Goal: Task Accomplishment & Management: Manage account settings

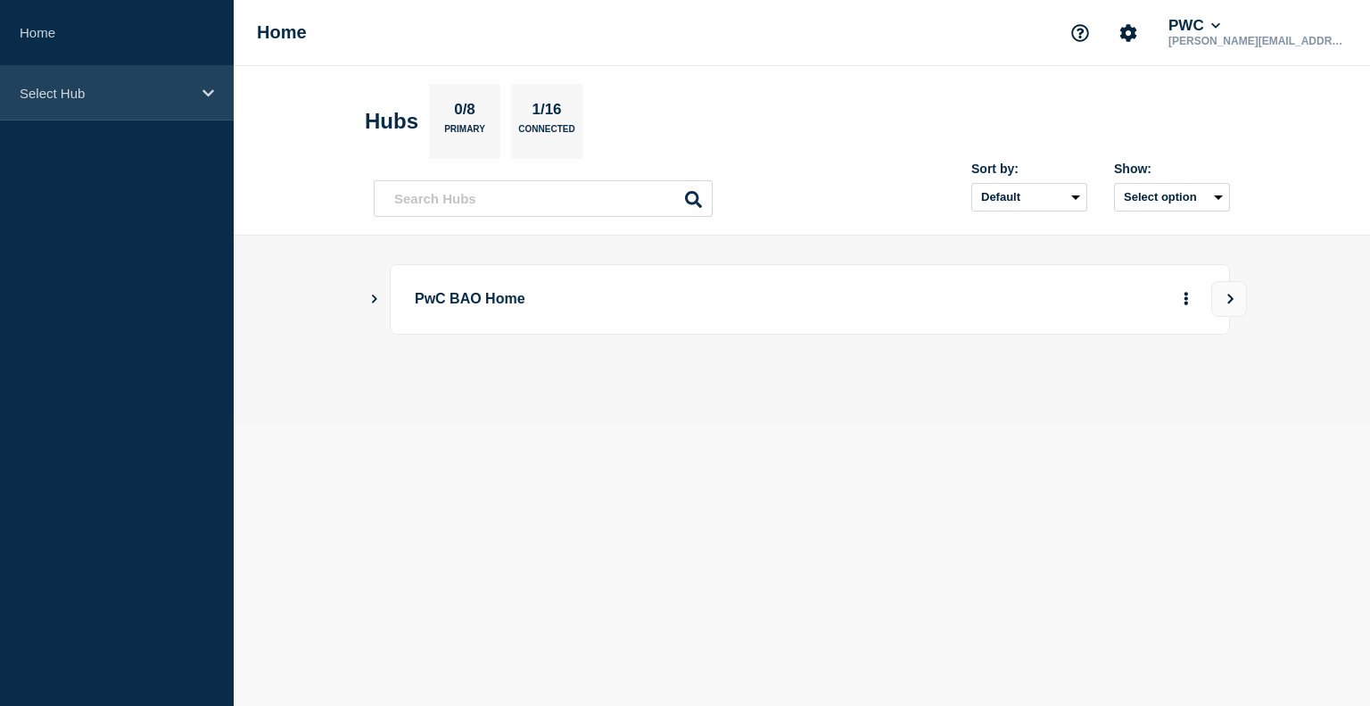
click at [54, 88] on p "Select Hub" at bounding box center [105, 93] width 171 height 15
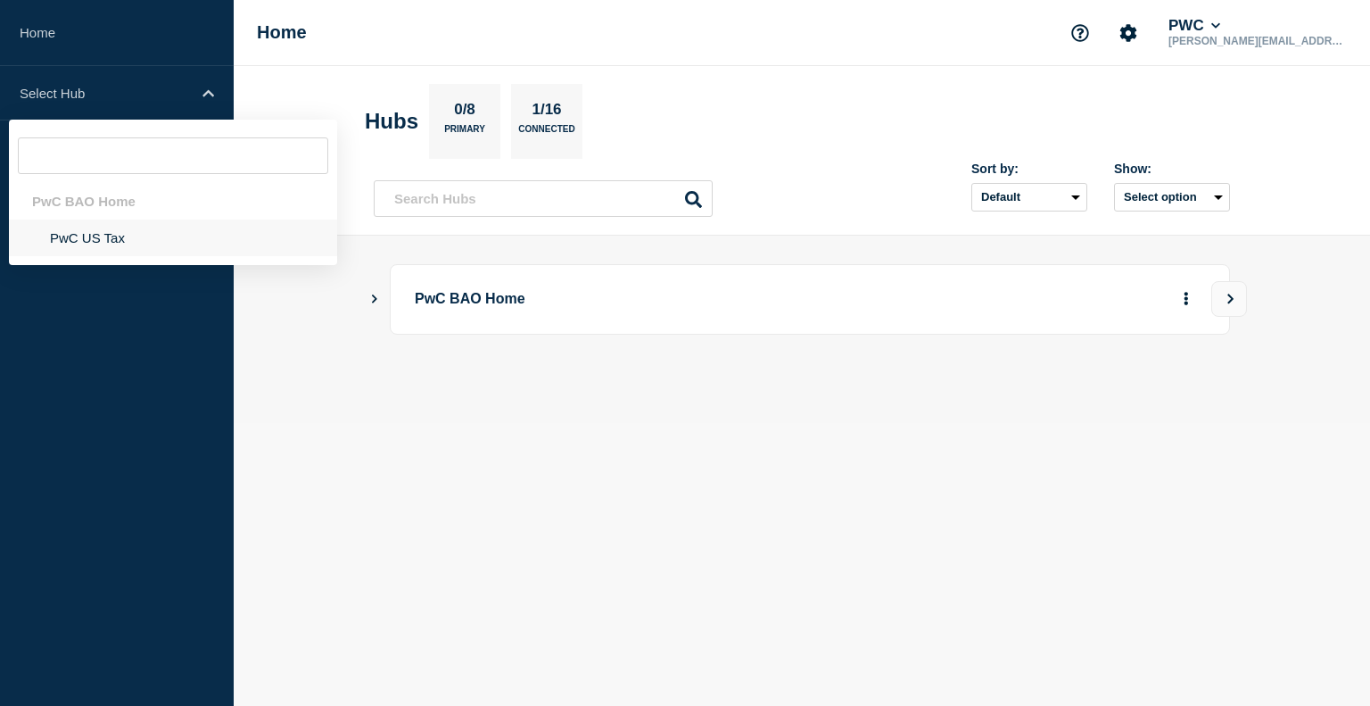
click at [92, 230] on li "PwC US Tax" at bounding box center [173, 237] width 328 height 37
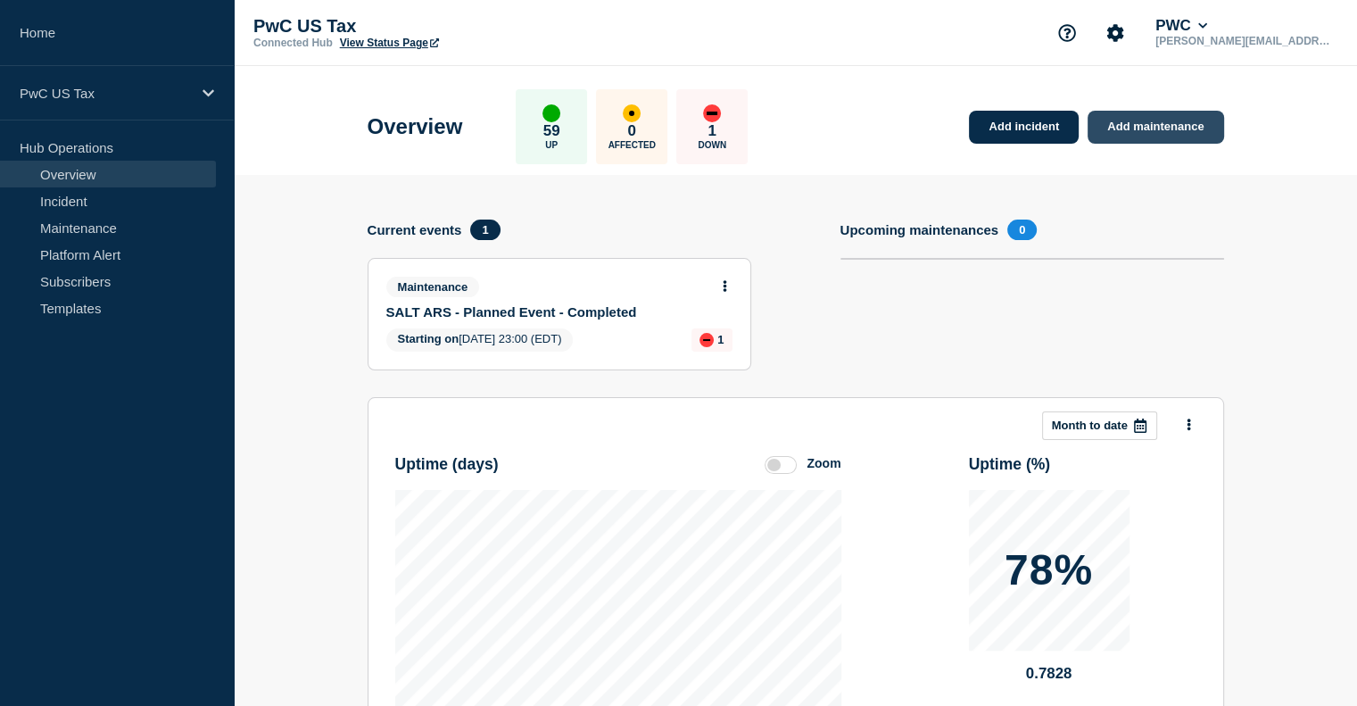
click at [1135, 122] on link "Add maintenance" at bounding box center [1155, 127] width 136 height 33
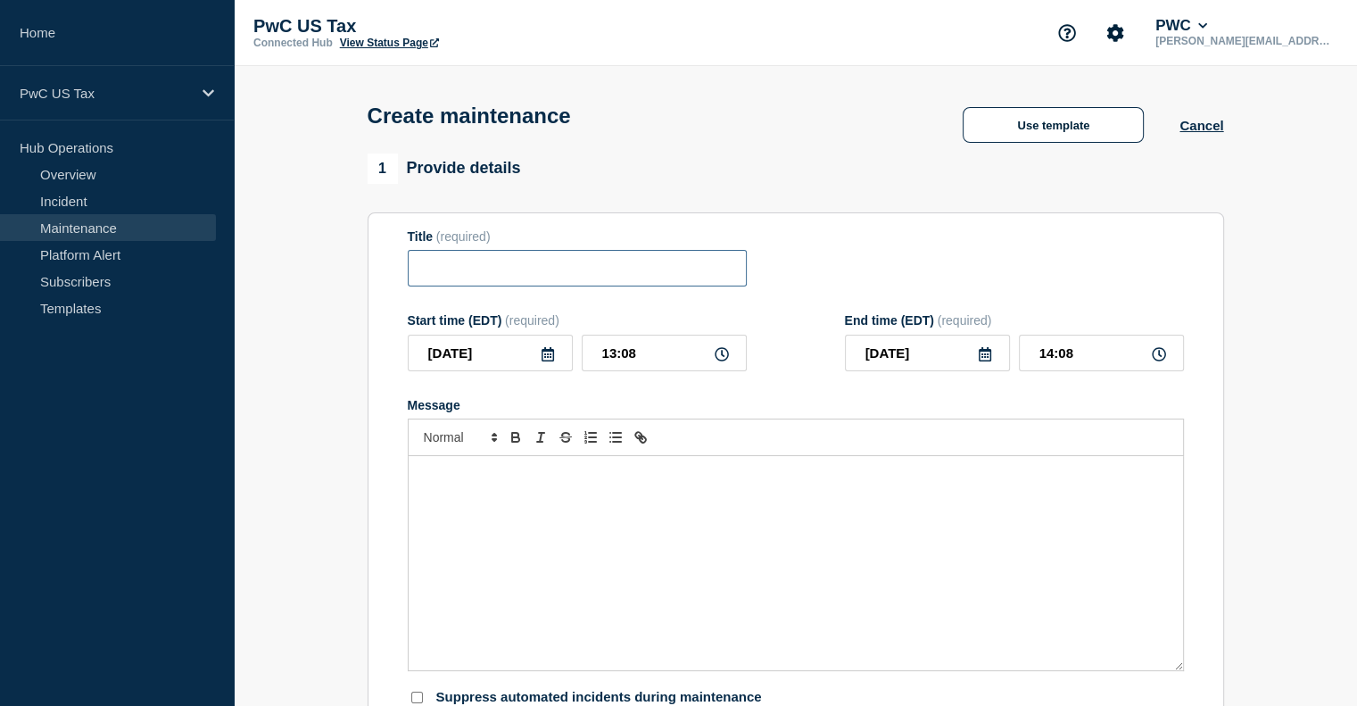
click at [455, 274] on input "Title" at bounding box center [577, 268] width 339 height 37
click at [1039, 125] on button "Use template" at bounding box center [1052, 125] width 181 height 36
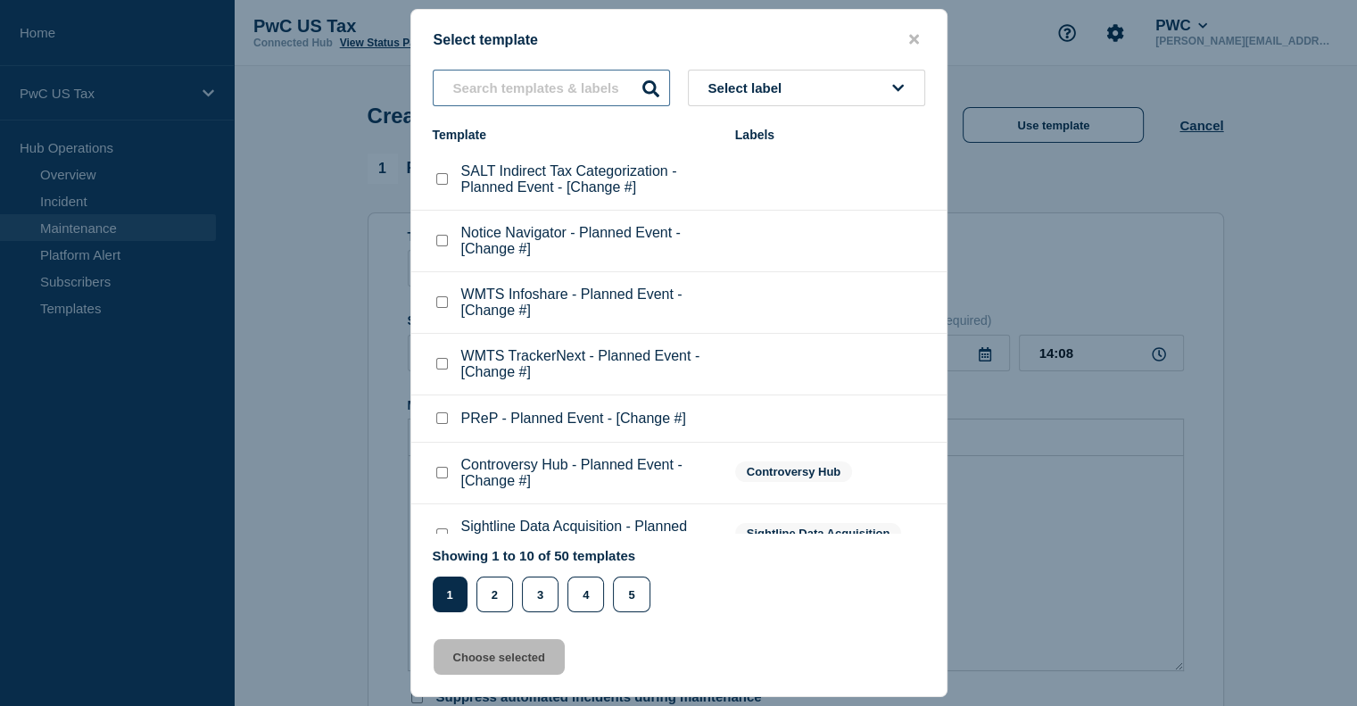
click at [486, 90] on input "text" at bounding box center [551, 88] width 237 height 37
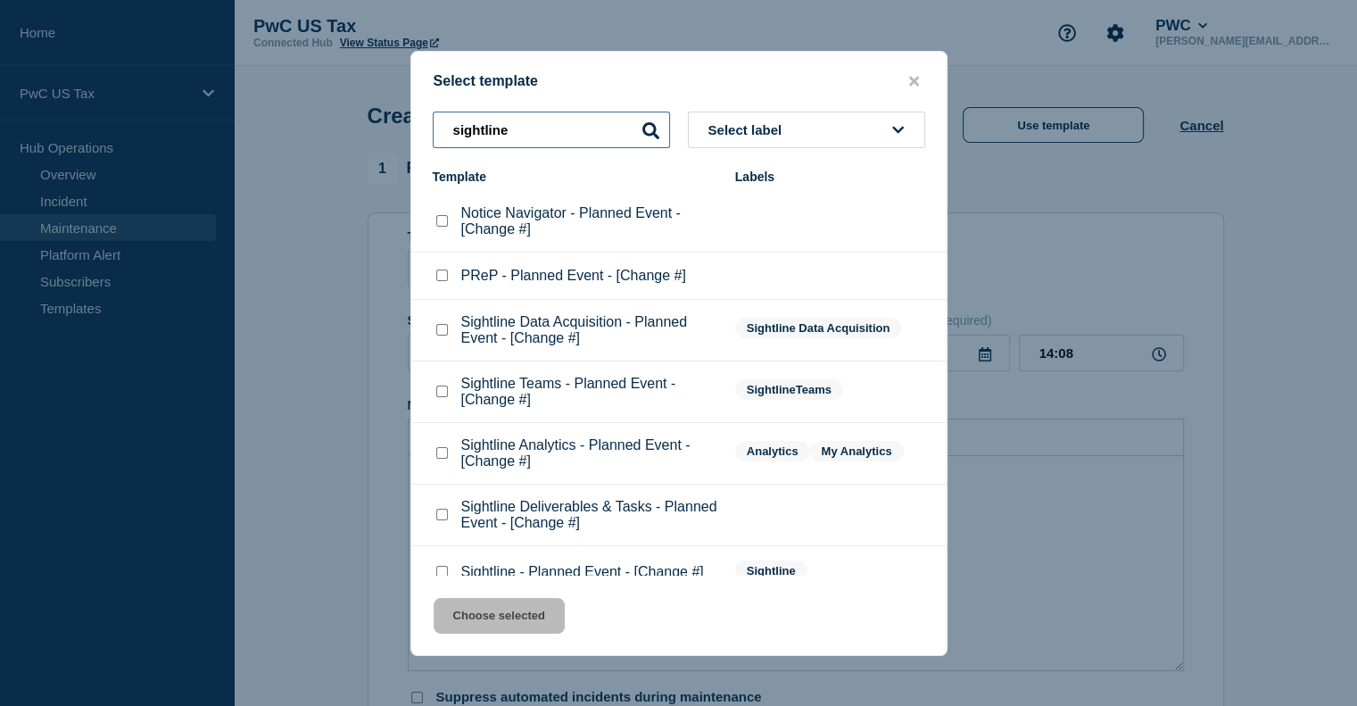
type input "sightline"
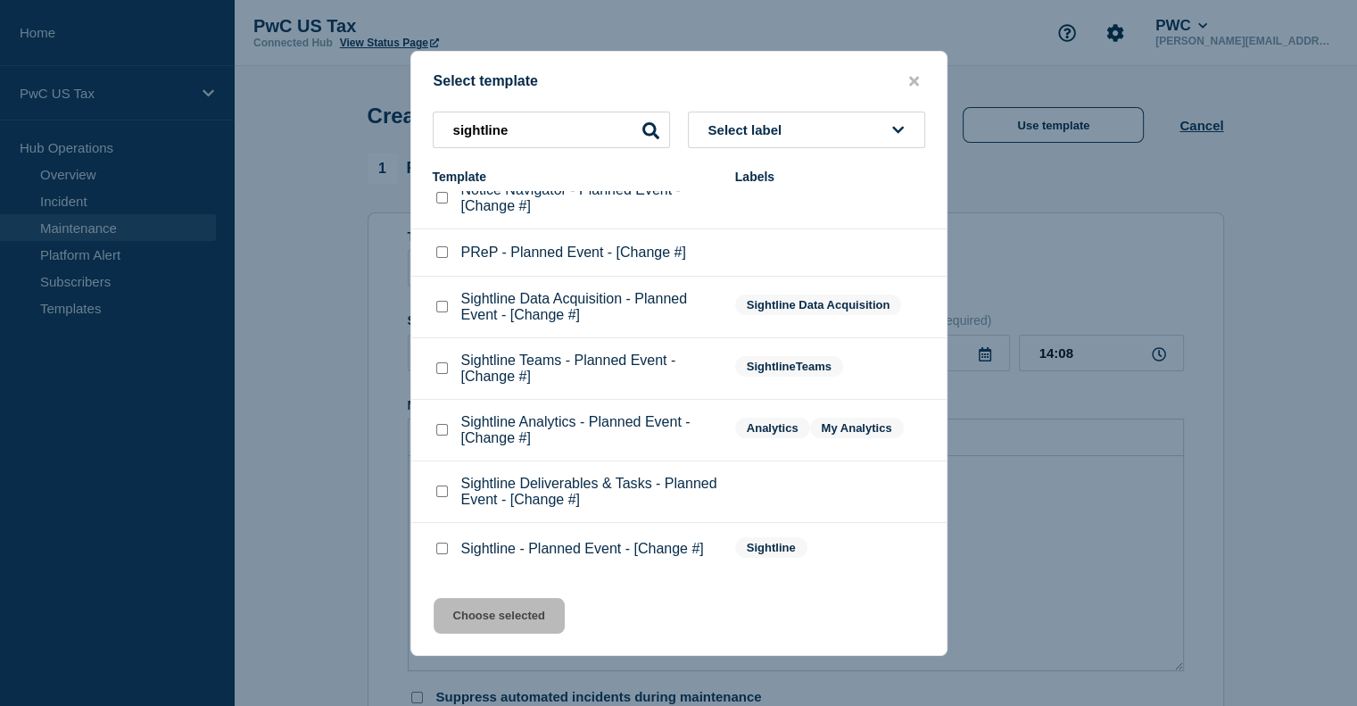
click at [442, 554] on checkbox"] "Sightline - Planned Event - [Change #] checkbox" at bounding box center [442, 548] width 12 height 12
checkbox checkbox"] "true"
click at [483, 613] on button "Choose selected" at bounding box center [499, 616] width 131 height 36
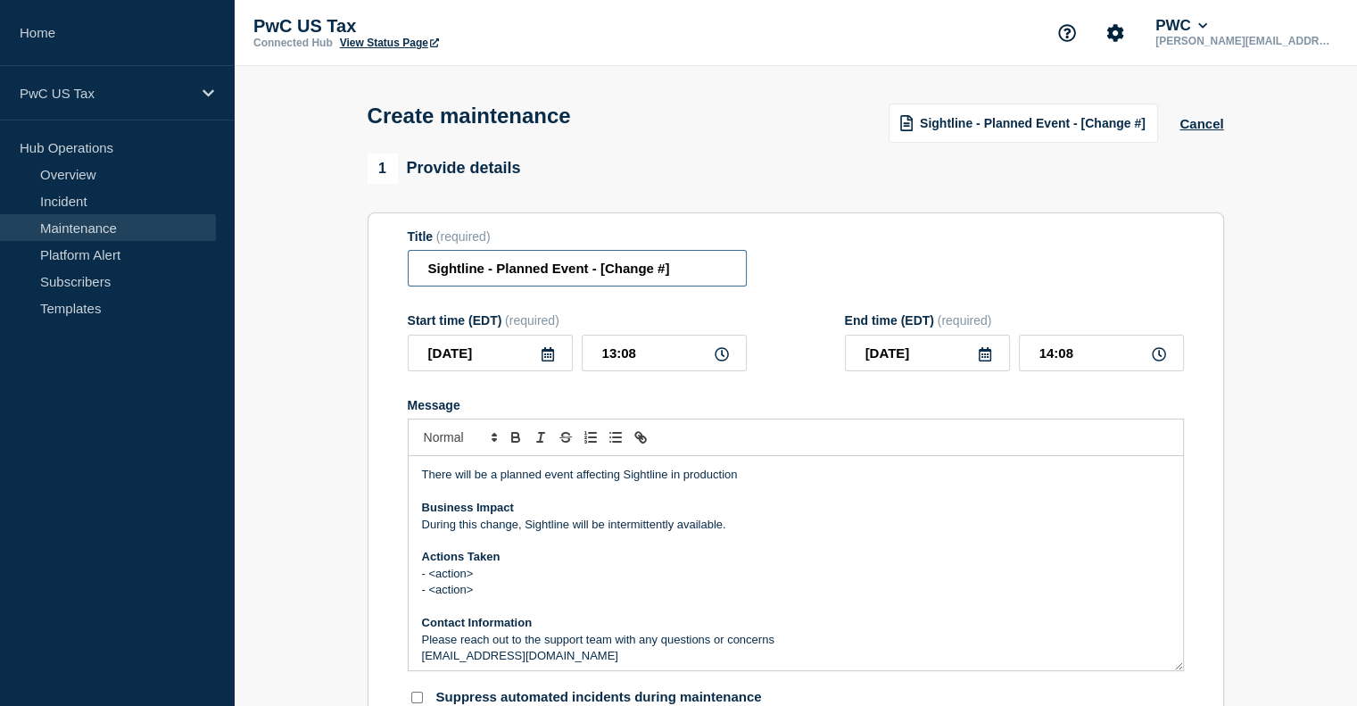
drag, startPoint x: 674, startPoint y: 275, endPoint x: 609, endPoint y: 277, distance: 65.1
click at [609, 277] on input "Sightline - Planned Event - [Change #]" at bounding box center [577, 268] width 339 height 37
paste input "CHG1520926"
type input "Sightline - Planned Event - CHG1520926"
click at [612, 358] on input "13:08" at bounding box center [664, 353] width 165 height 37
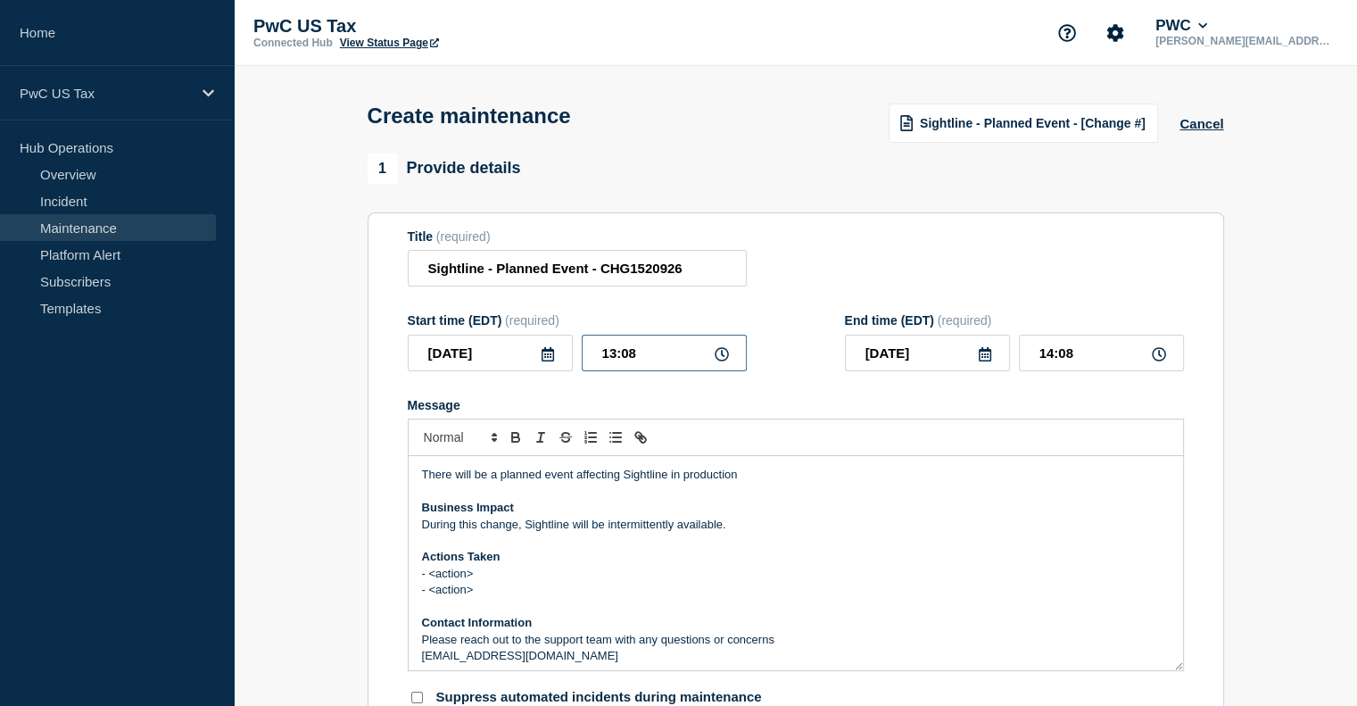
click at [615, 359] on input "13:08" at bounding box center [664, 353] width 165 height 37
type input "20:08"
type input "21:08"
click at [635, 353] on input "20:08" at bounding box center [664, 353] width 165 height 37
type input "20:00"
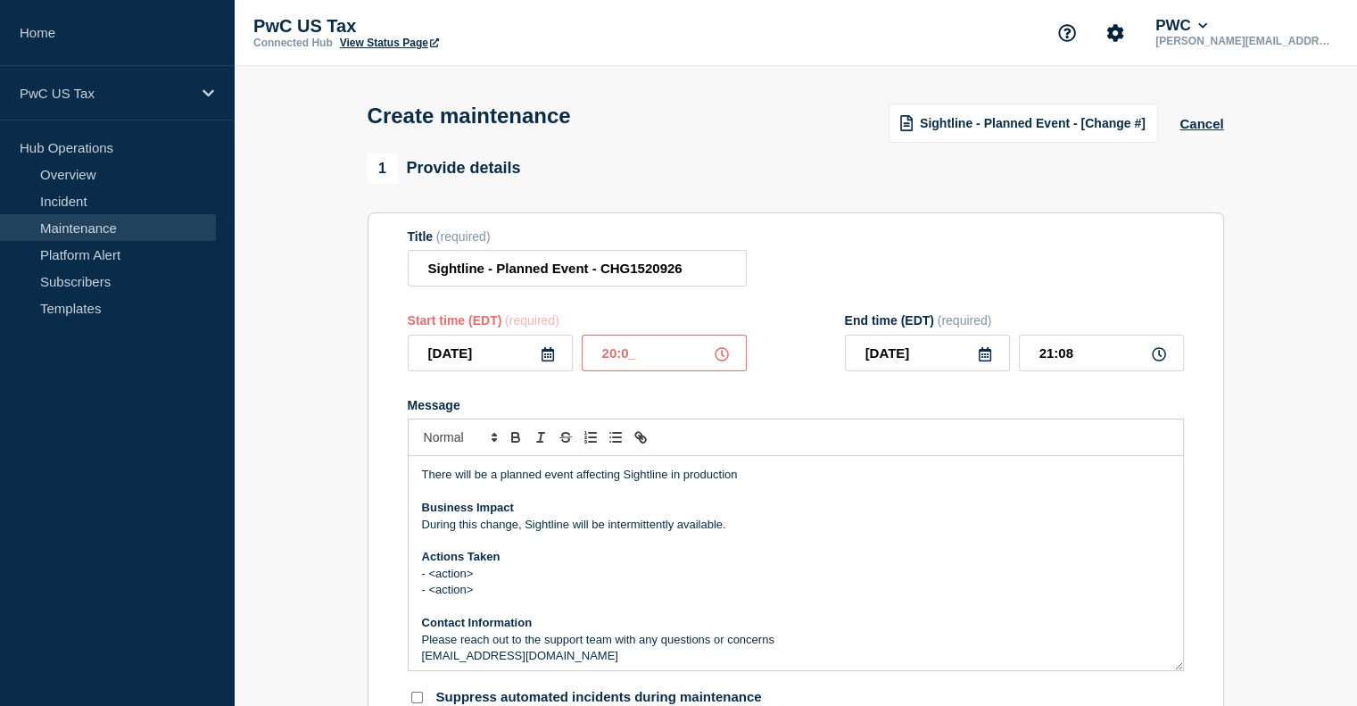
type input "21:00"
click at [984, 409] on div "Message" at bounding box center [796, 405] width 776 height 14
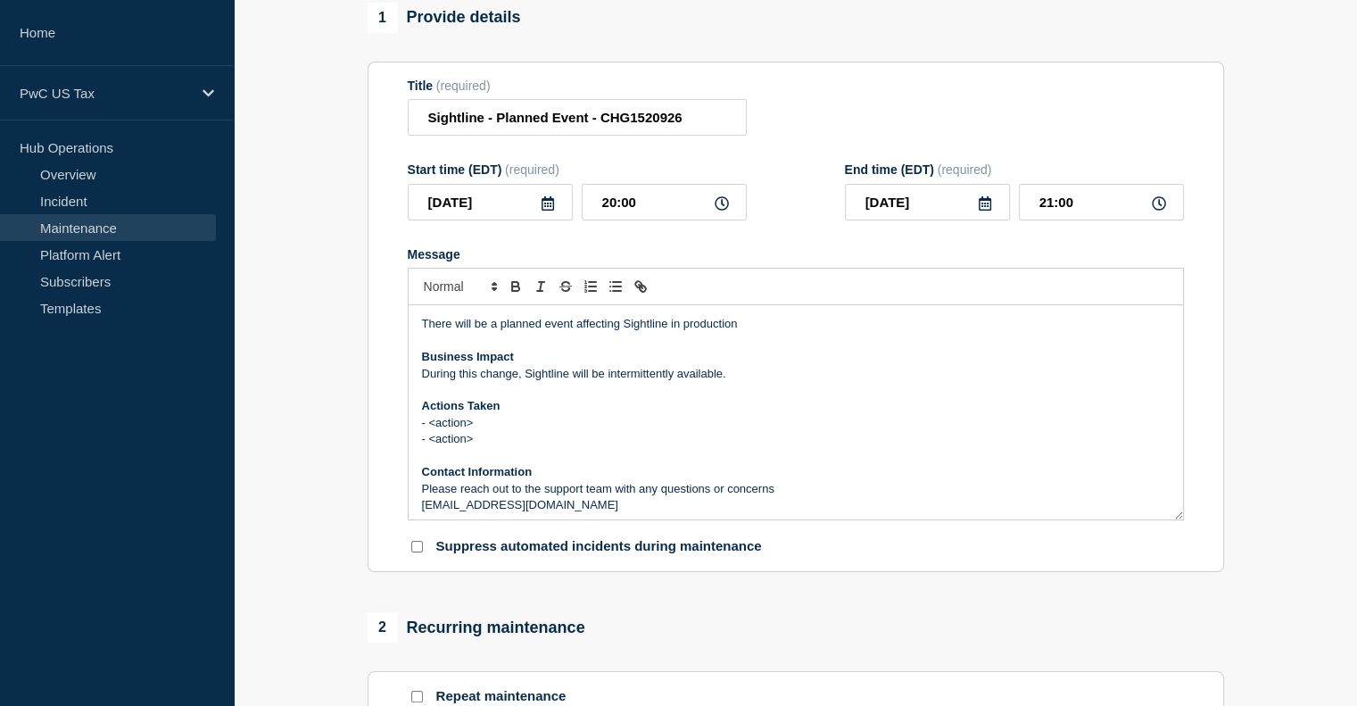
scroll to position [4, 0]
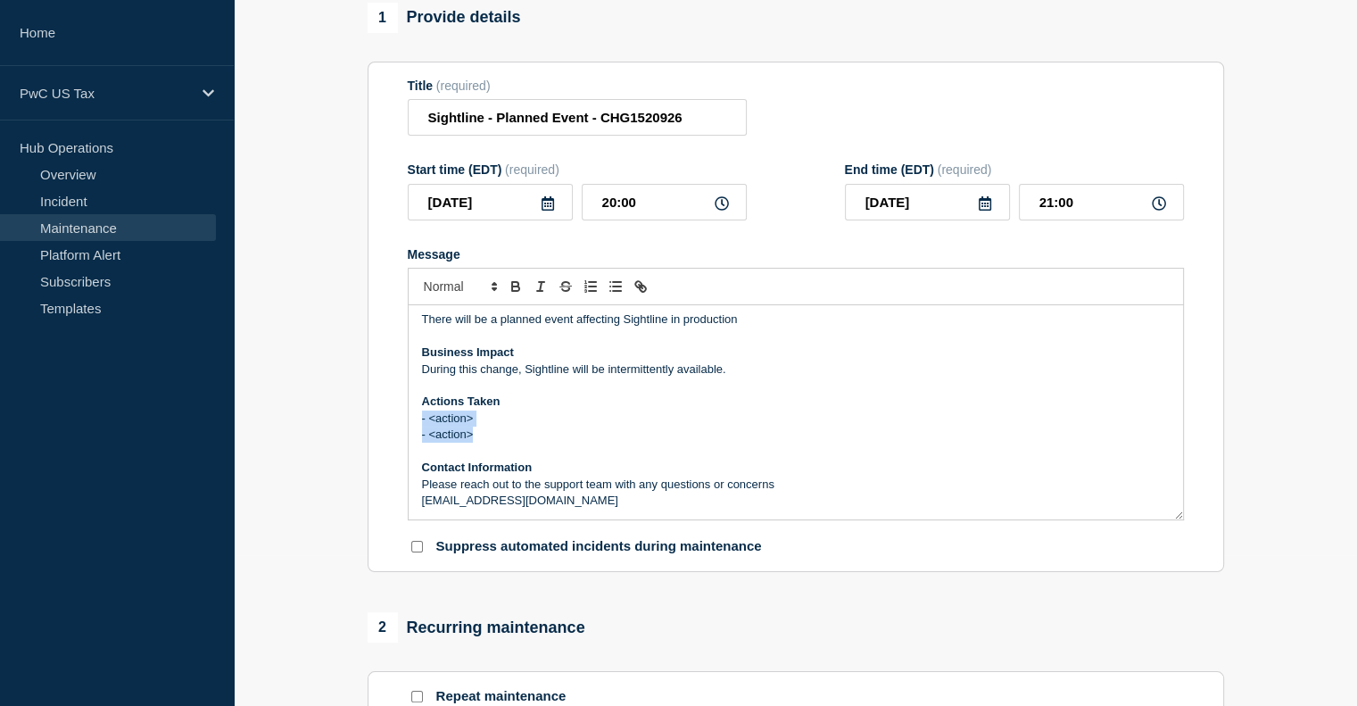
drag, startPoint x: 478, startPoint y: 441, endPoint x: 422, endPoint y: 428, distance: 57.6
click at [422, 428] on div "There will be a planned event affecting Sightline in production Business Impact…" at bounding box center [796, 412] width 774 height 214
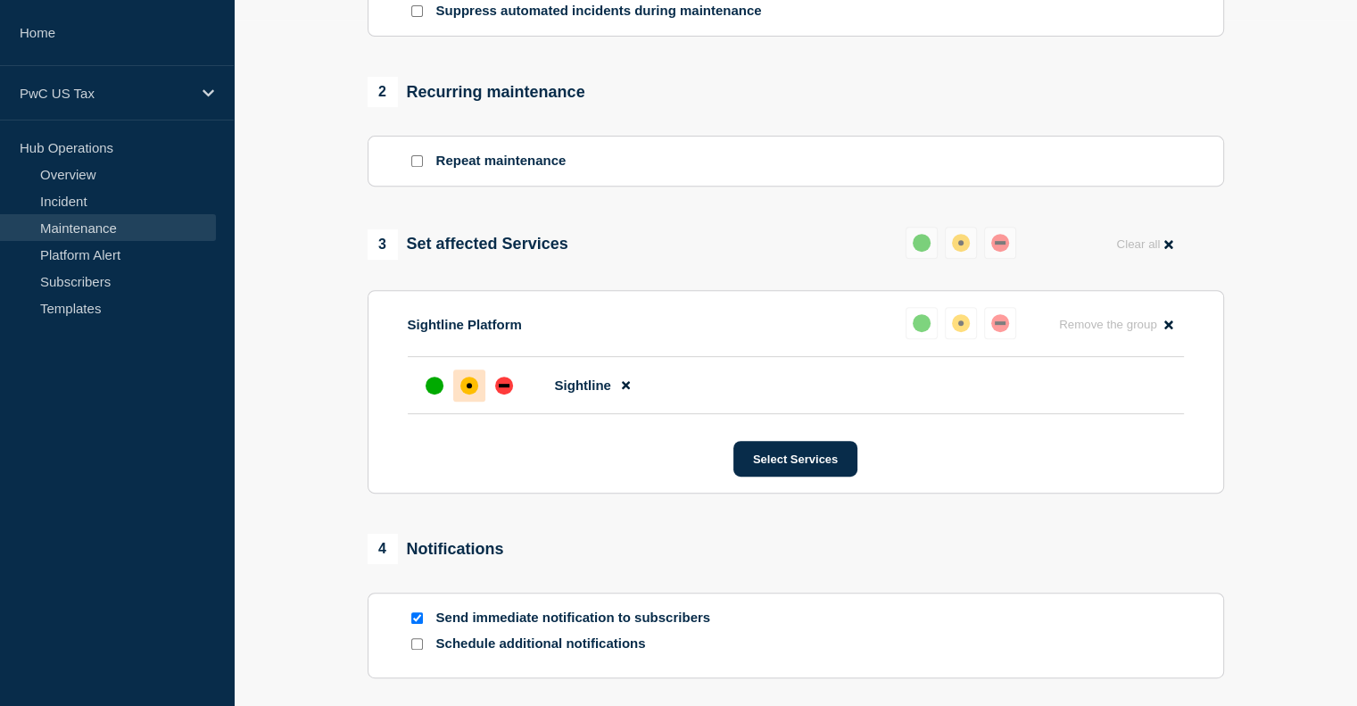
scroll to position [689, 0]
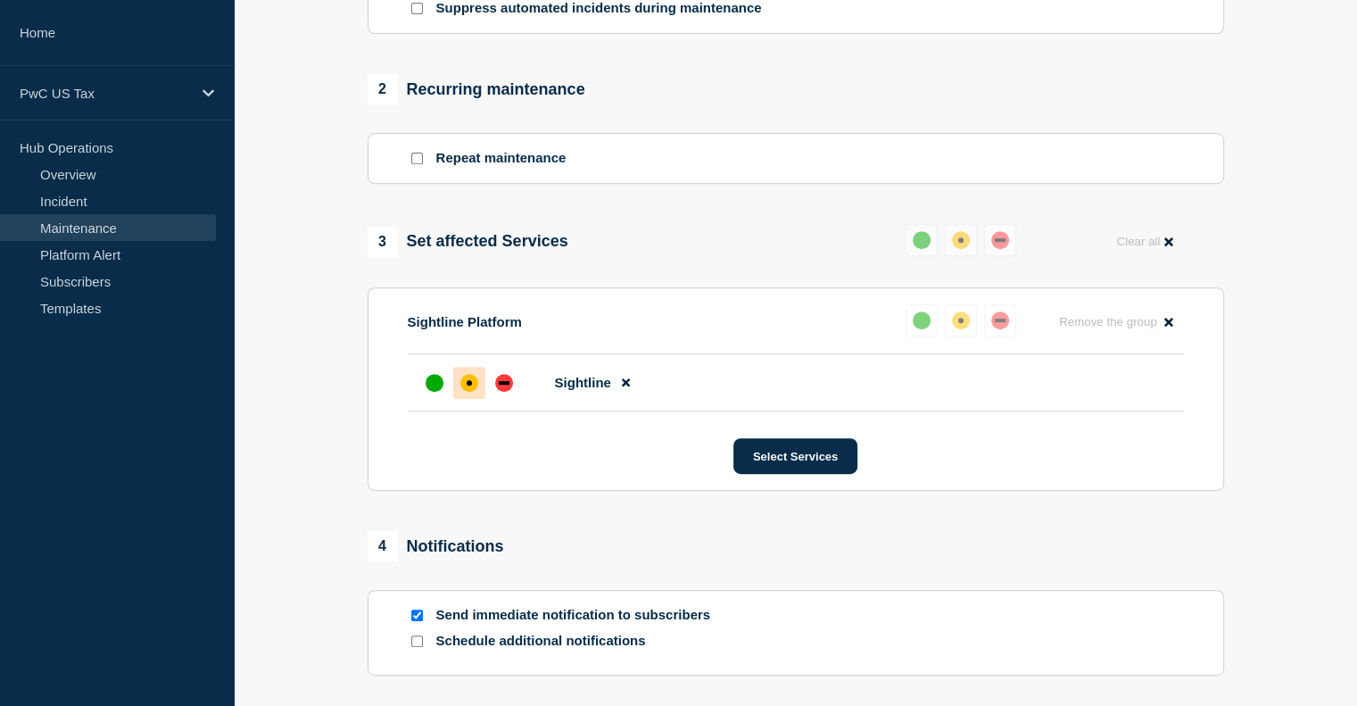
click at [411, 621] on input "Send immediate notification to subscribers" at bounding box center [417, 615] width 12 height 12
checkbox input "false"
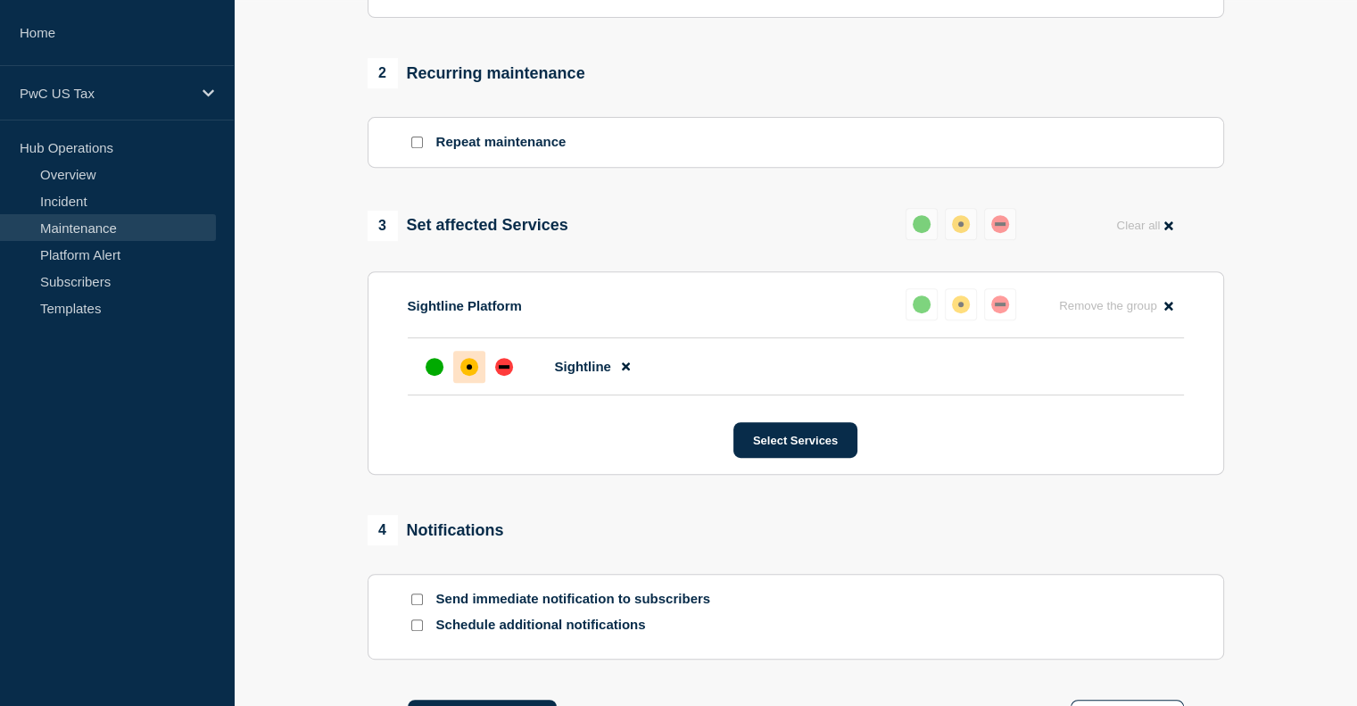
scroll to position [938, 0]
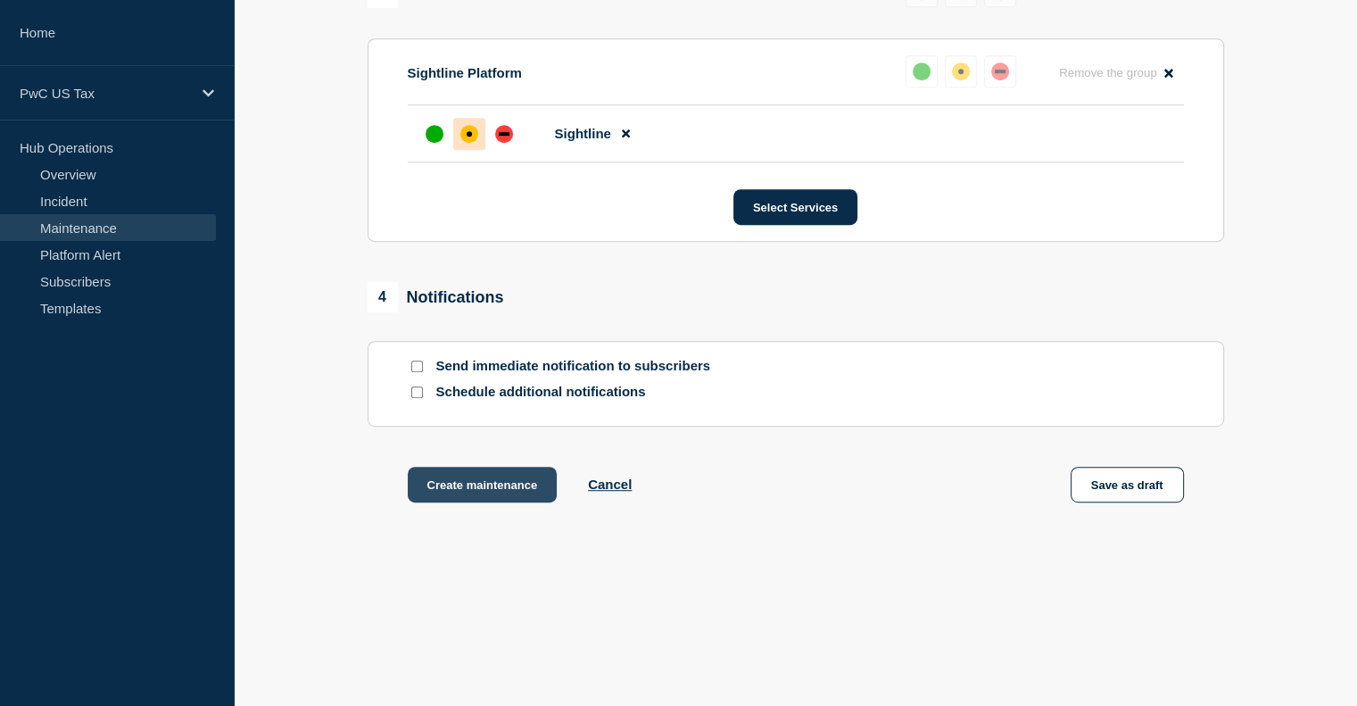
click at [453, 484] on button "Create maintenance" at bounding box center [483, 485] width 150 height 36
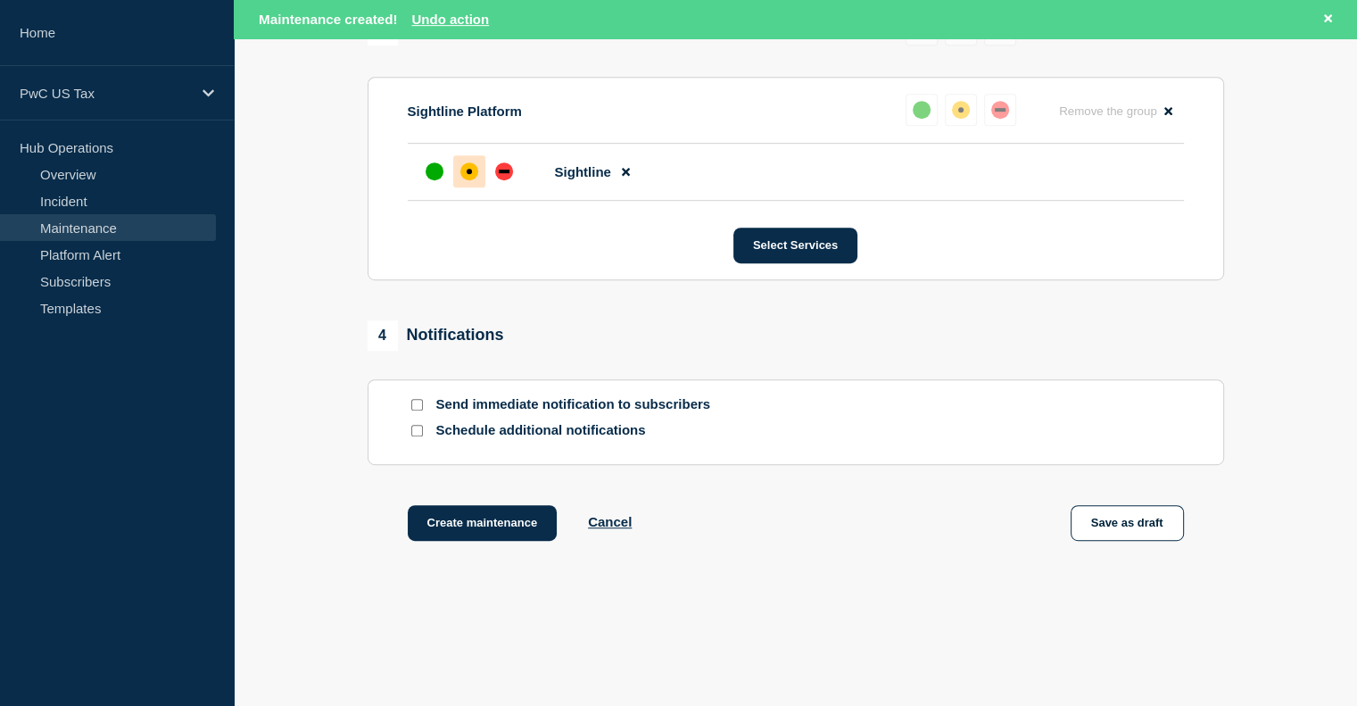
scroll to position [975, 0]
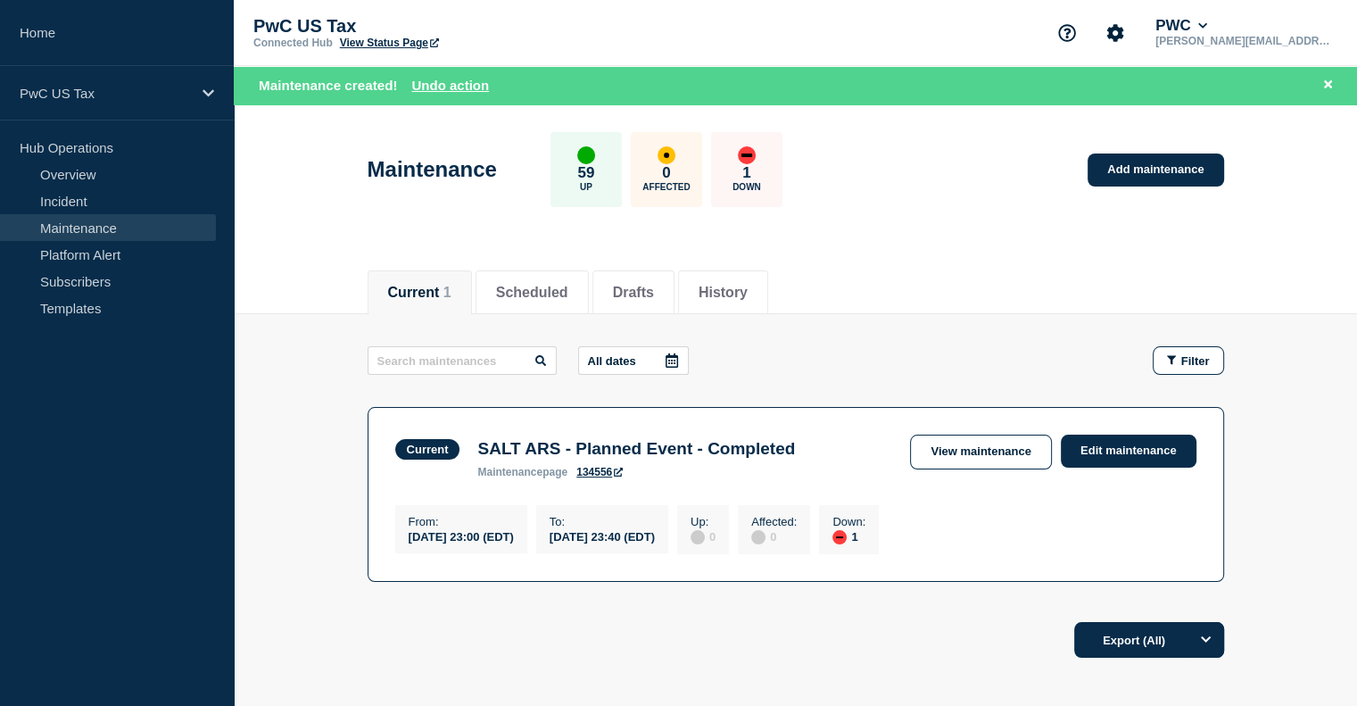
click at [1354, 497] on main "All dates Filter Current 1 Down SALT ARS - Planned Event - Completed From [DATE…" at bounding box center [795, 461] width 1123 height 294
click at [650, 409] on section "Current SALT ARS - Planned Event - Completed maintenance page 134556 View maint…" at bounding box center [796, 494] width 856 height 175
click at [795, 702] on div "Current Scheduled Drafts History Current 1 Scheduled Drafts History All dates F…" at bounding box center [795, 522] width 1123 height 541
click at [549, 285] on button "Scheduled" at bounding box center [532, 293] width 72 height 16
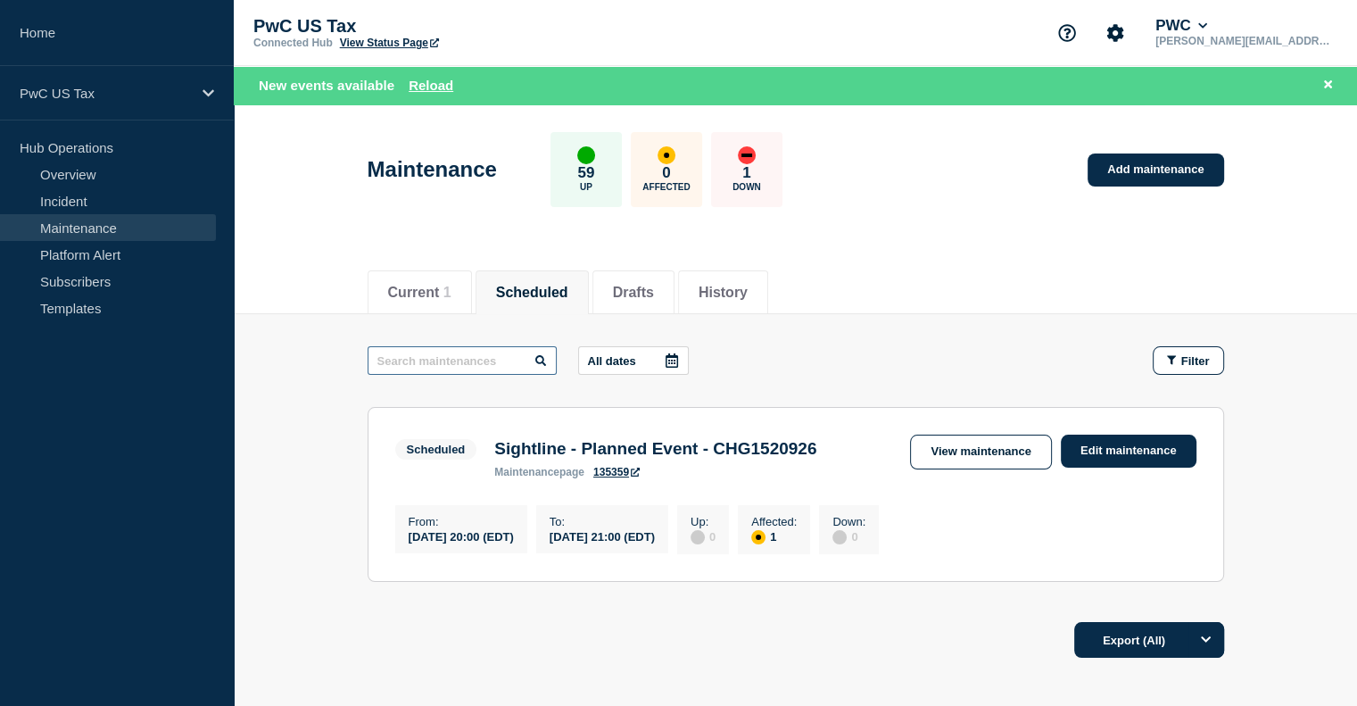
click at [484, 354] on input "text" at bounding box center [462, 360] width 189 height 29
type input "sightline"
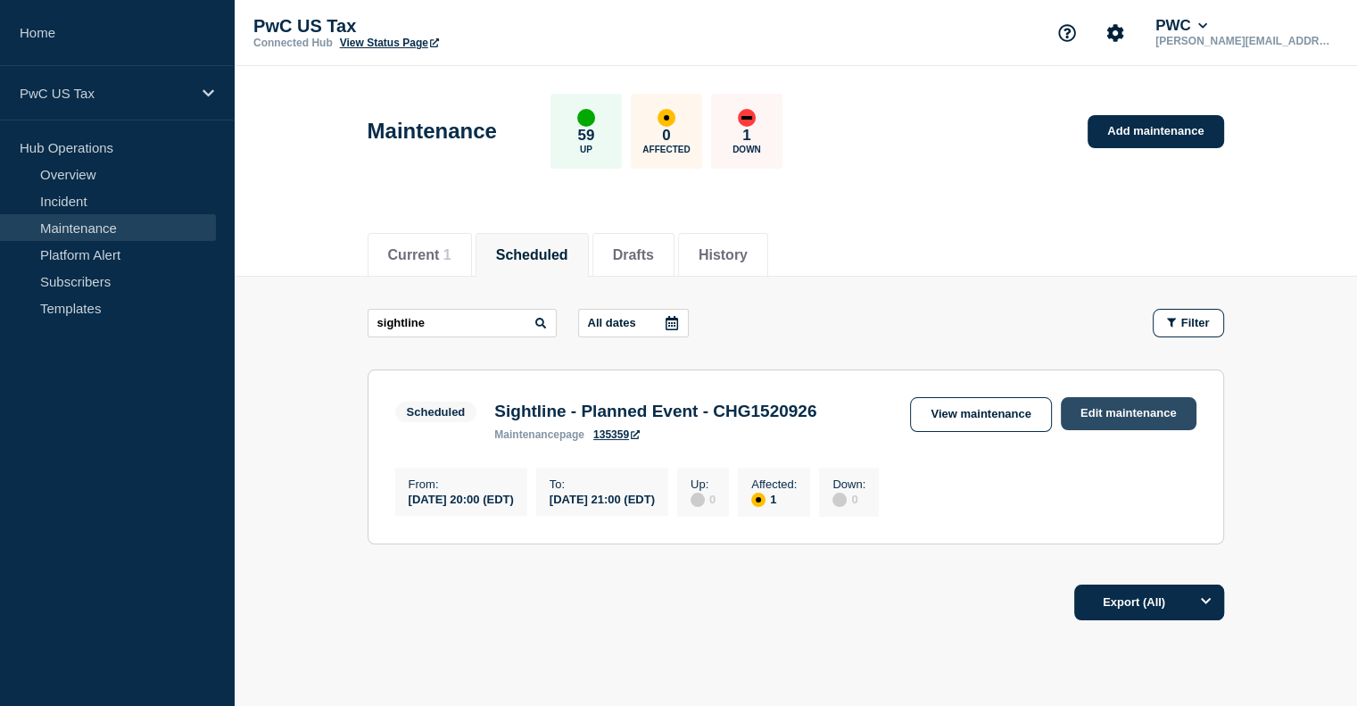
click at [1105, 411] on link "Edit maintenance" at bounding box center [1129, 413] width 136 height 33
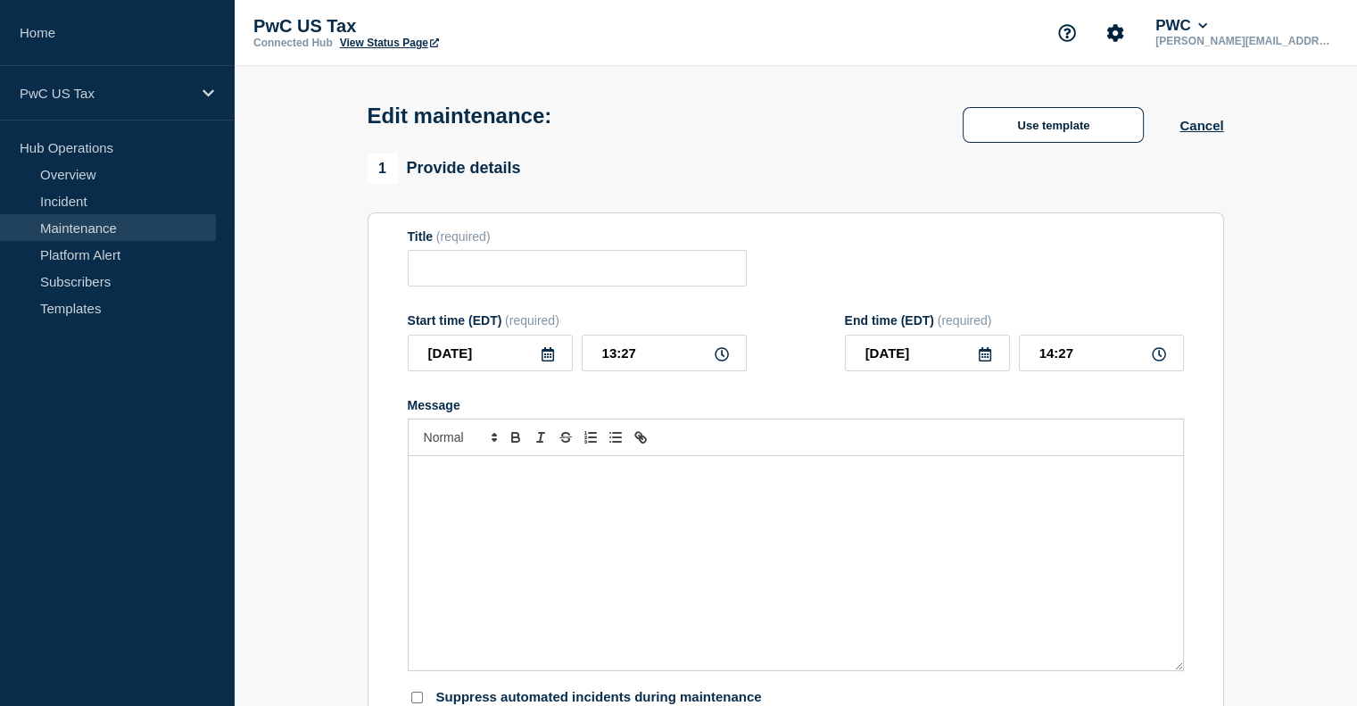
type input "Sightline - Planned Event - CHG1520926"
type input "20:00"
type input "21:00"
checkbox input "false"
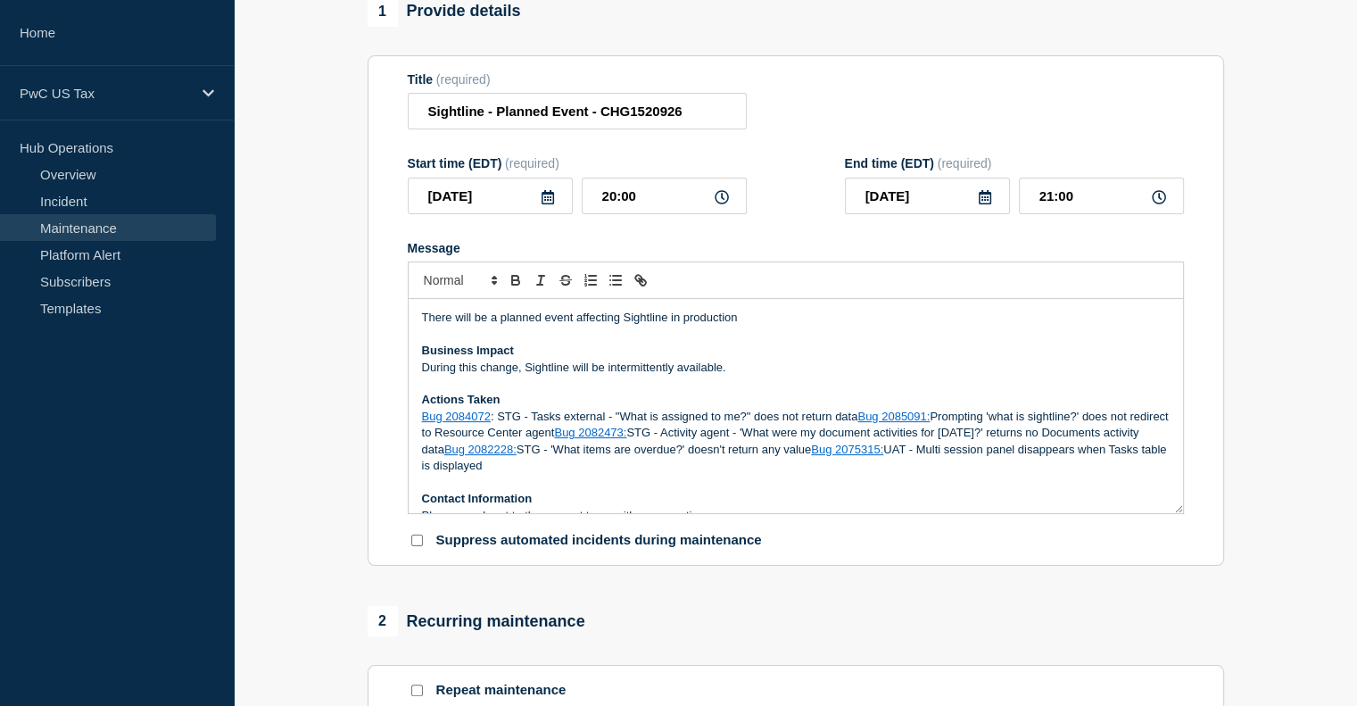
scroll to position [37, 0]
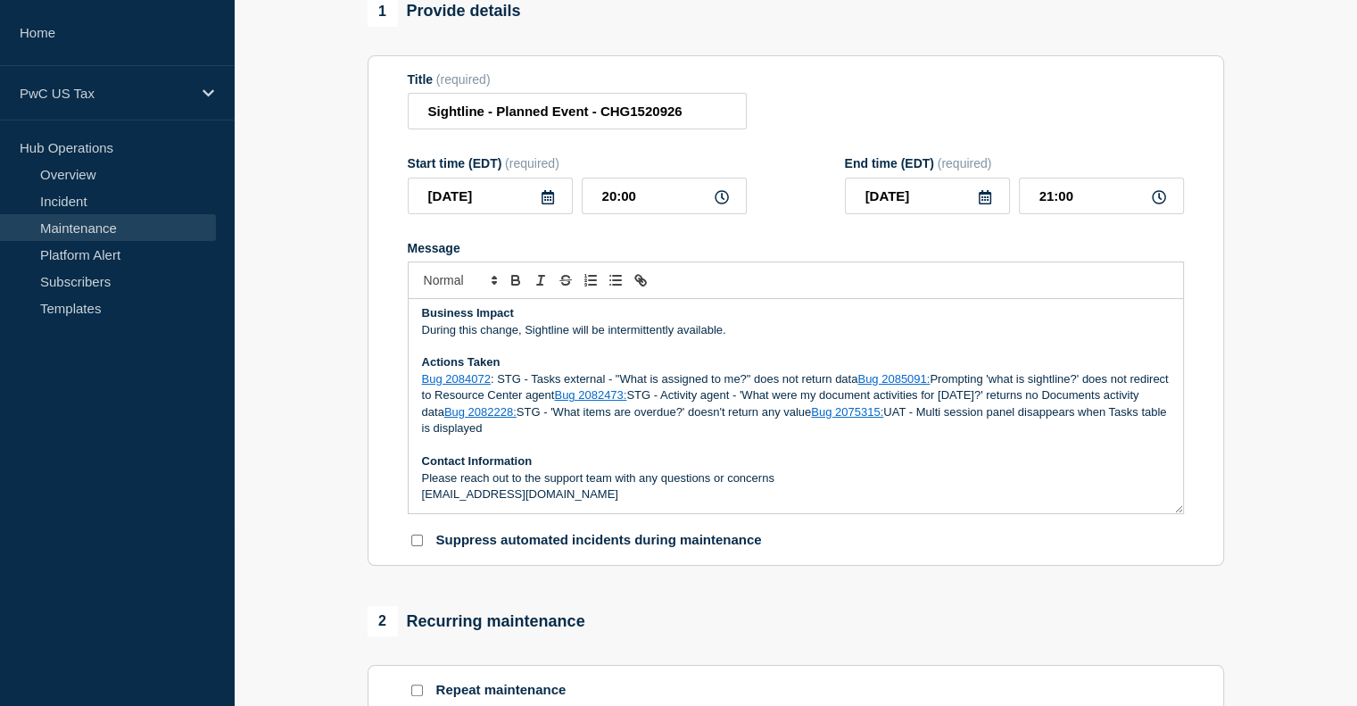
drag, startPoint x: 580, startPoint y: 437, endPoint x: 421, endPoint y: 392, distance: 164.9
click at [422, 392] on p "Bug 2084072 : STG - Tasks external - "What is assigned to me?" does not return …" at bounding box center [796, 404] width 748 height 66
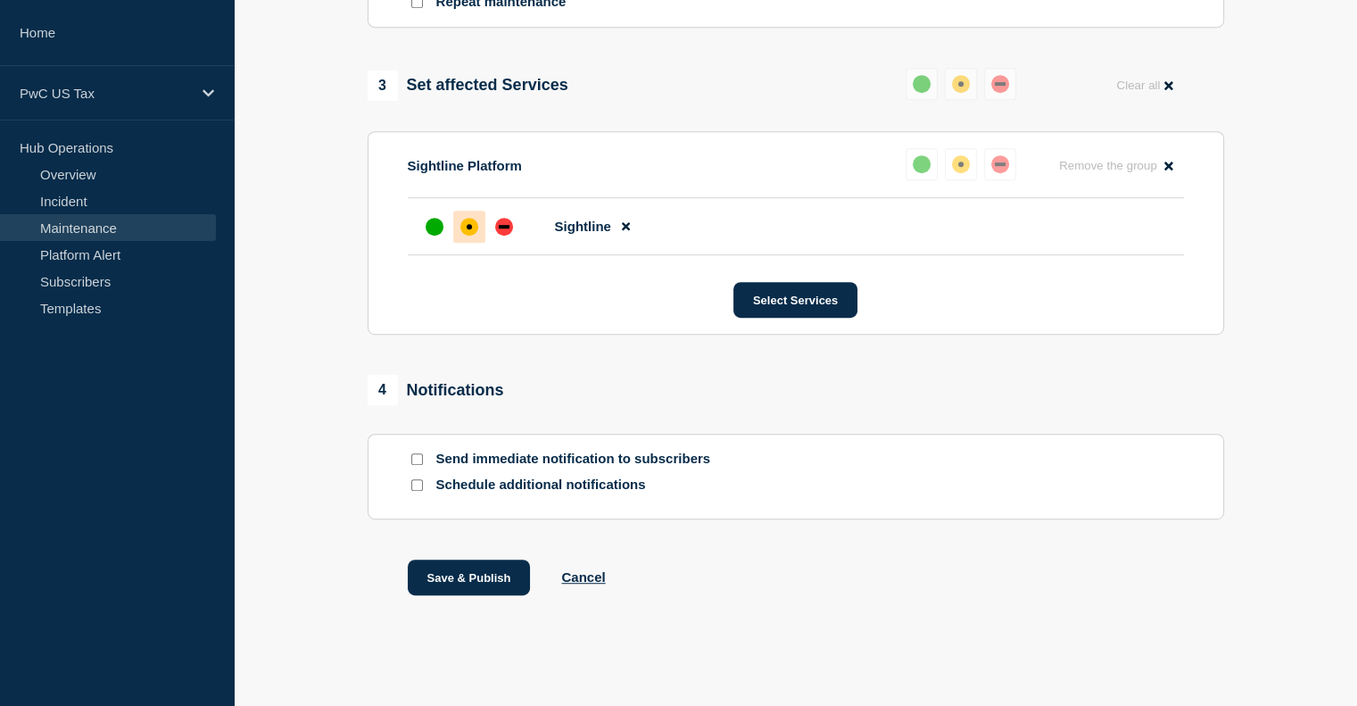
scroll to position [872, 0]
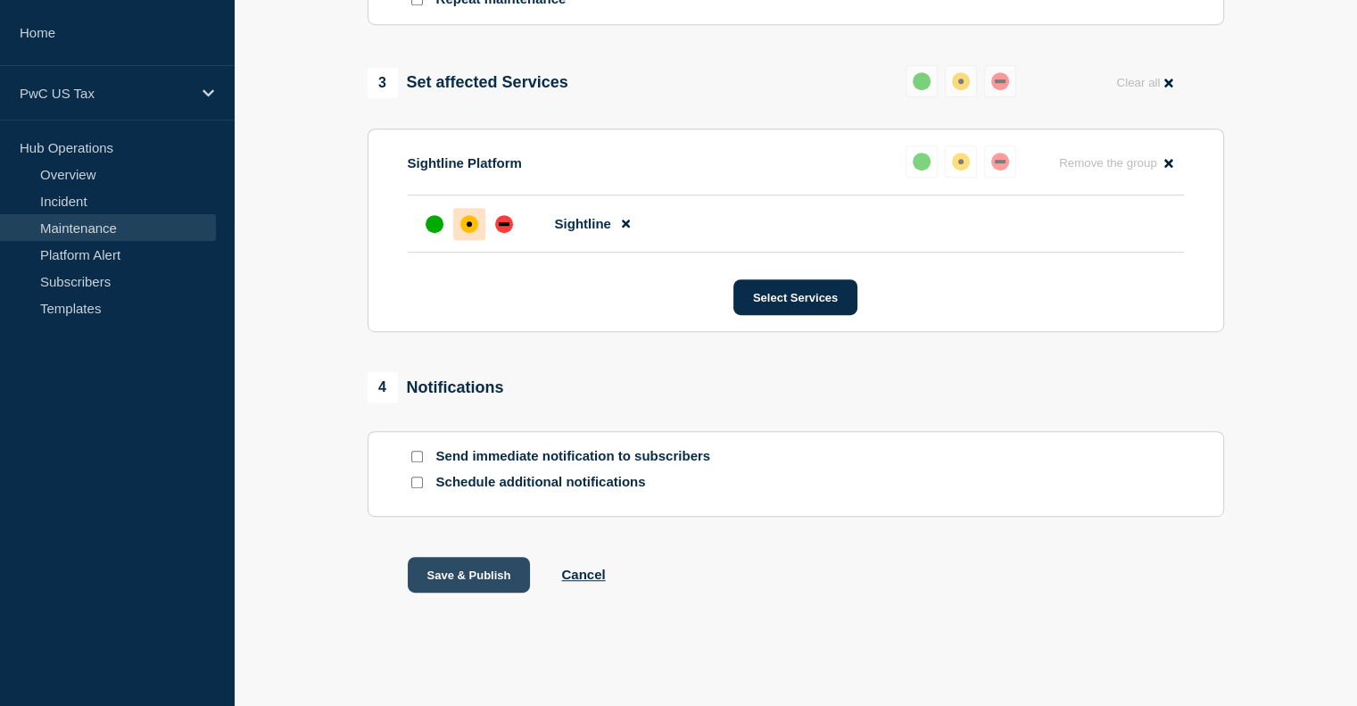
click at [494, 592] on button "Save & Publish" at bounding box center [469, 575] width 123 height 36
